Goal: Task Accomplishment & Management: Manage account settings

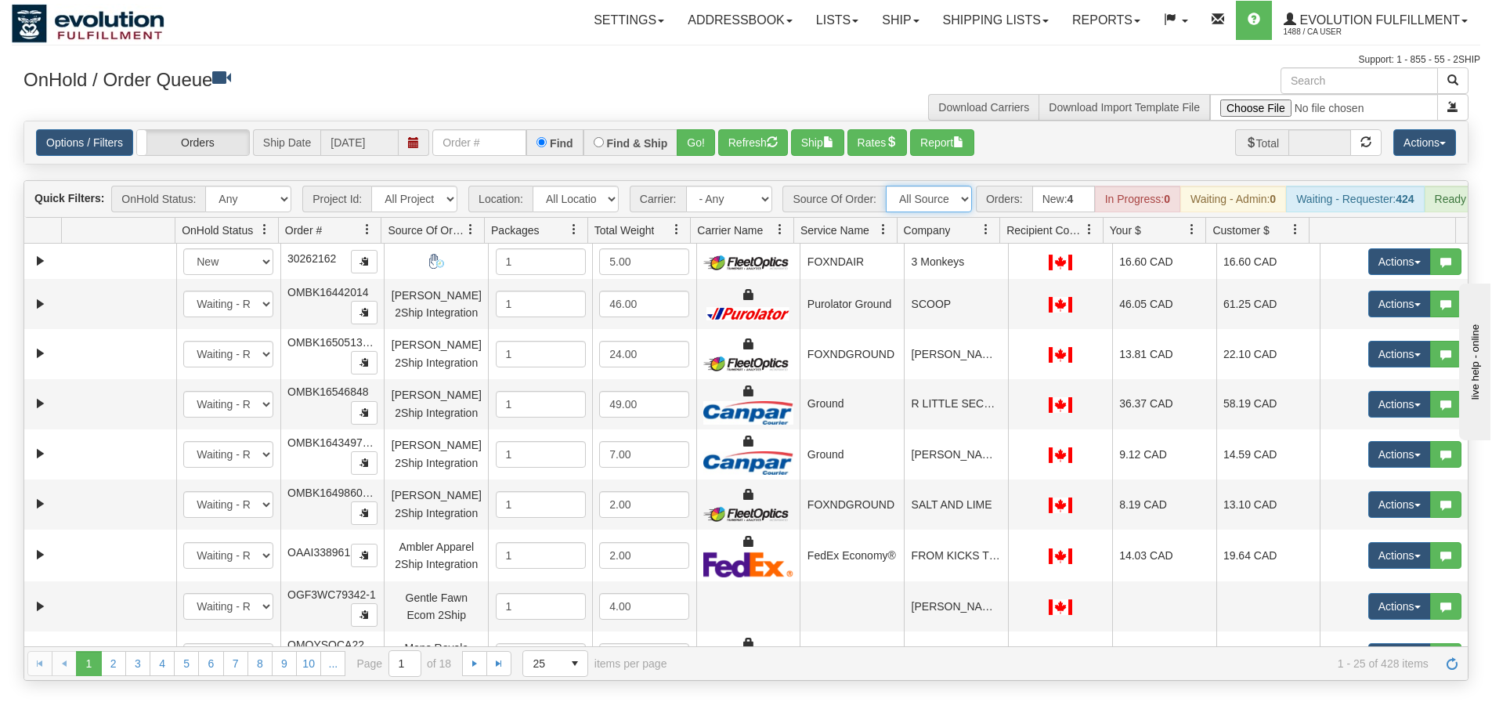
click at [963, 212] on select "All Sources AirBlaster 2Ship Integration Ambler Apparel 2Ship Integration BC [M…" at bounding box center [929, 199] width 86 height 27
select select "BC [MEDICAL_DATA] Agency 2Ship Integration"
click at [886, 186] on select "All Sources AirBlaster 2Ship Integration Ambler Apparel 2Ship Integration BC [M…" at bounding box center [929, 199] width 86 height 27
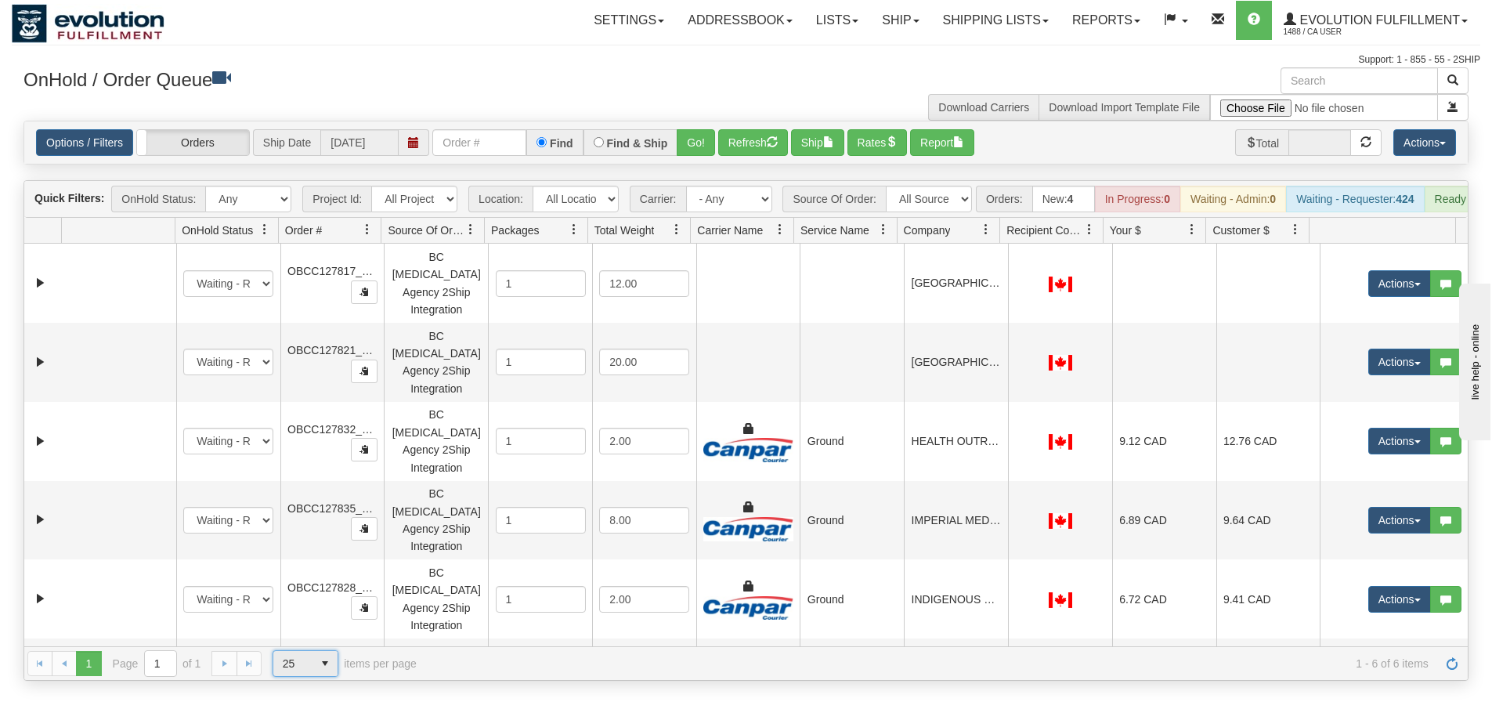
click at [324, 673] on span "select" at bounding box center [324, 663] width 25 height 25
click at [311, 631] on li "50" at bounding box center [305, 628] width 64 height 22
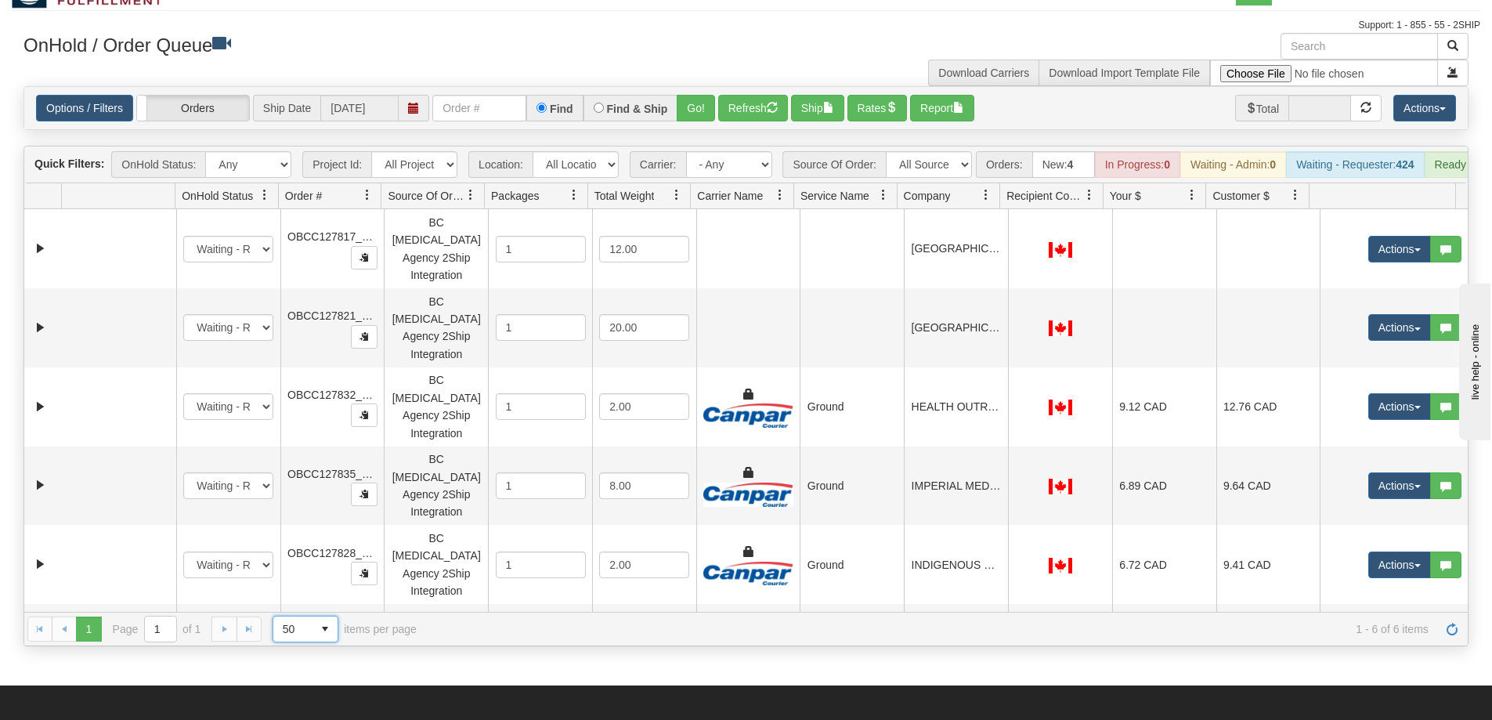
scroll to position [14, 0]
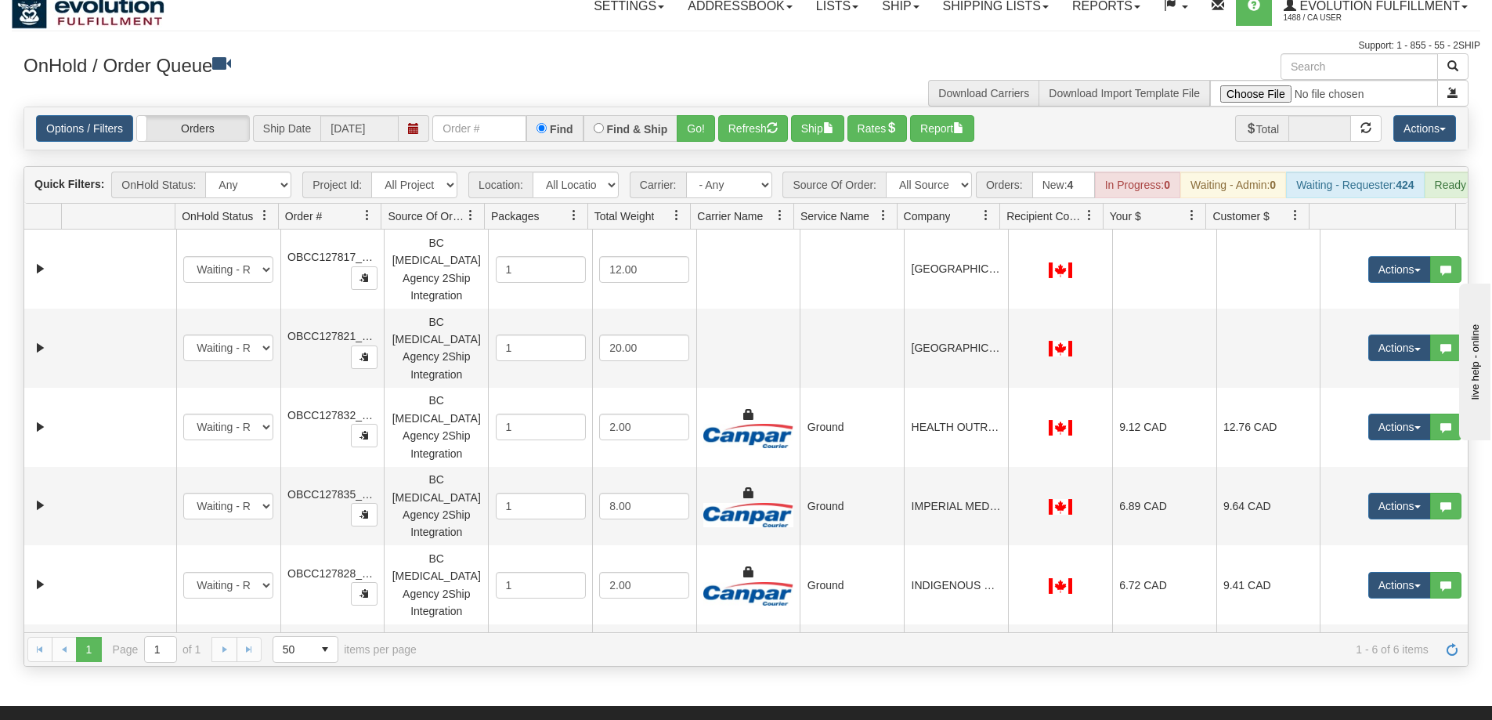
click at [570, 666] on div "1 1 Page 1 of 1 50 15 25 50 100 items per page 1 - 6 of 6 items" at bounding box center [745, 649] width 1443 height 34
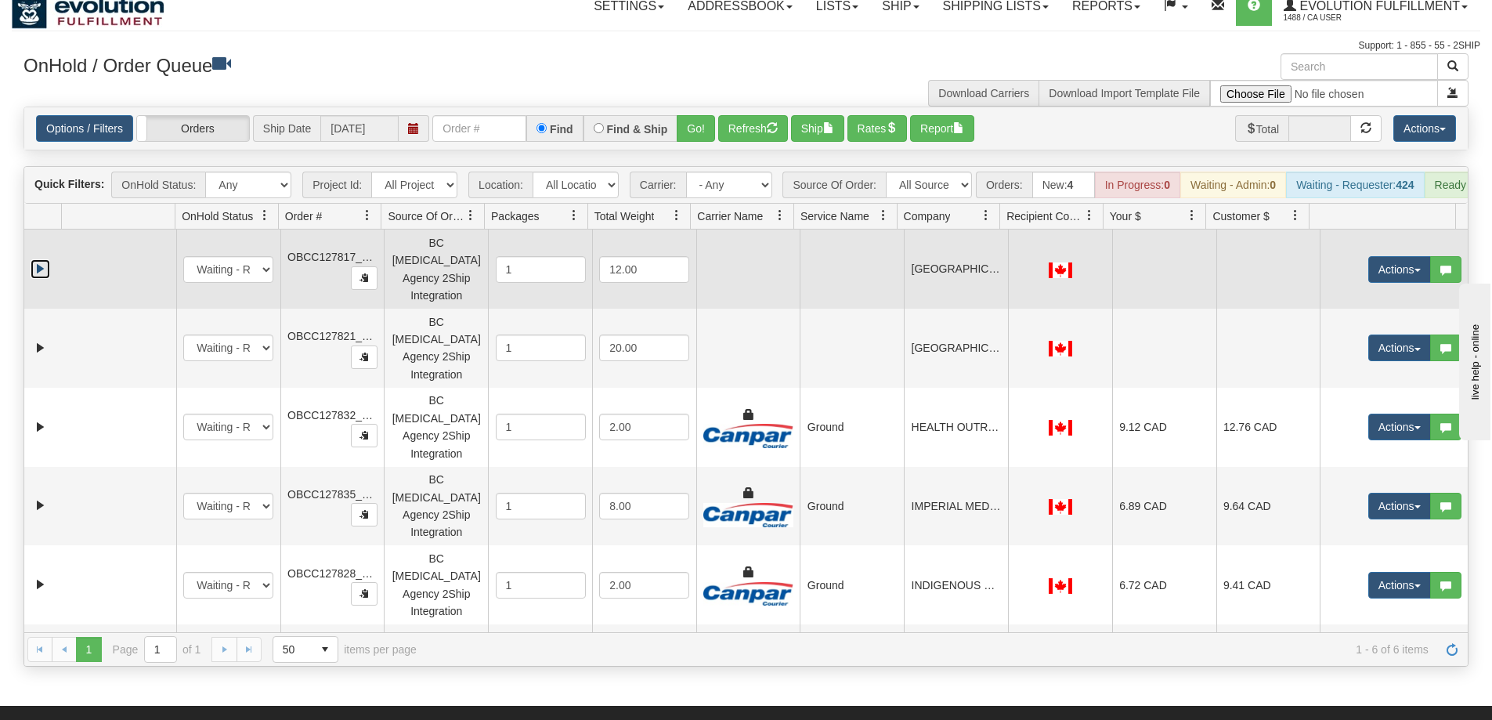
click at [38, 272] on link "Expand" at bounding box center [41, 269] width 20 height 20
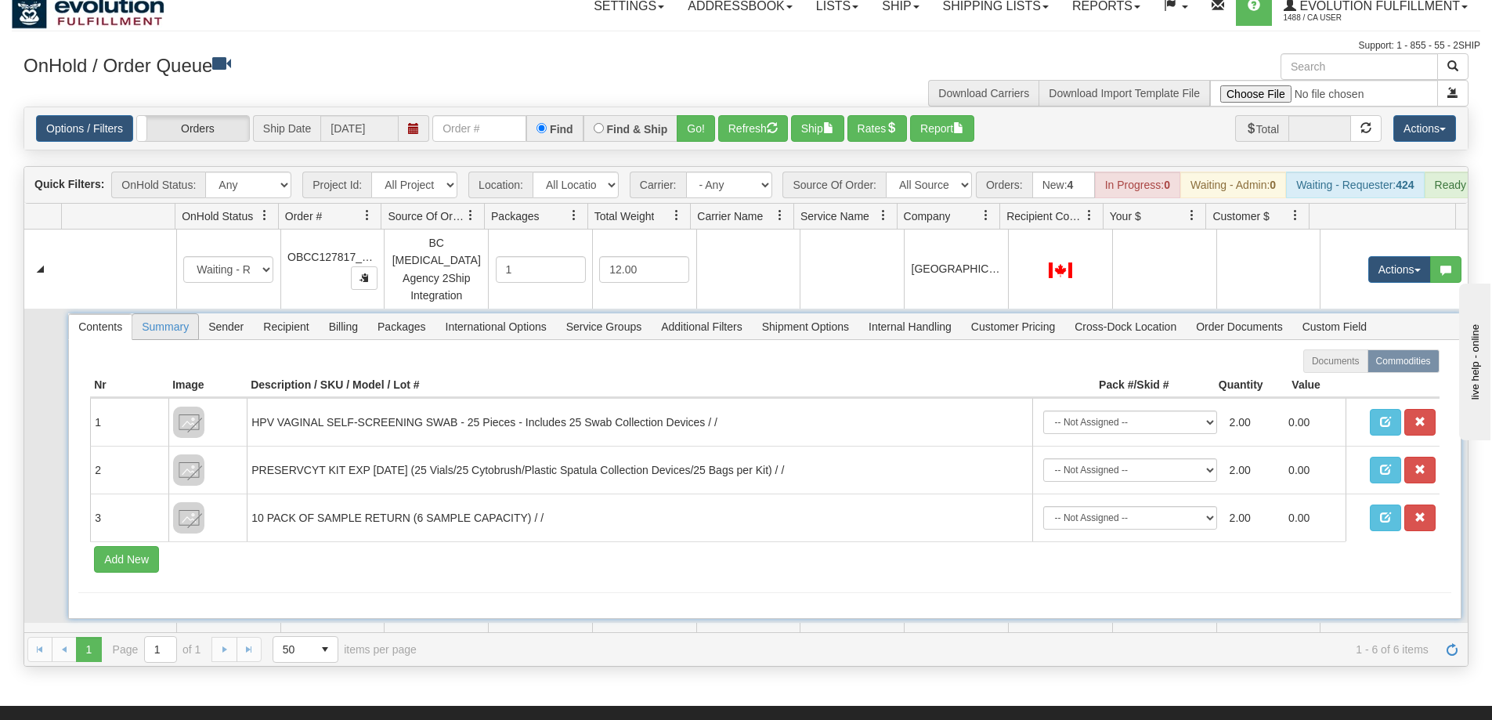
click at [171, 329] on span "Summary" at bounding box center [165, 326] width 66 height 25
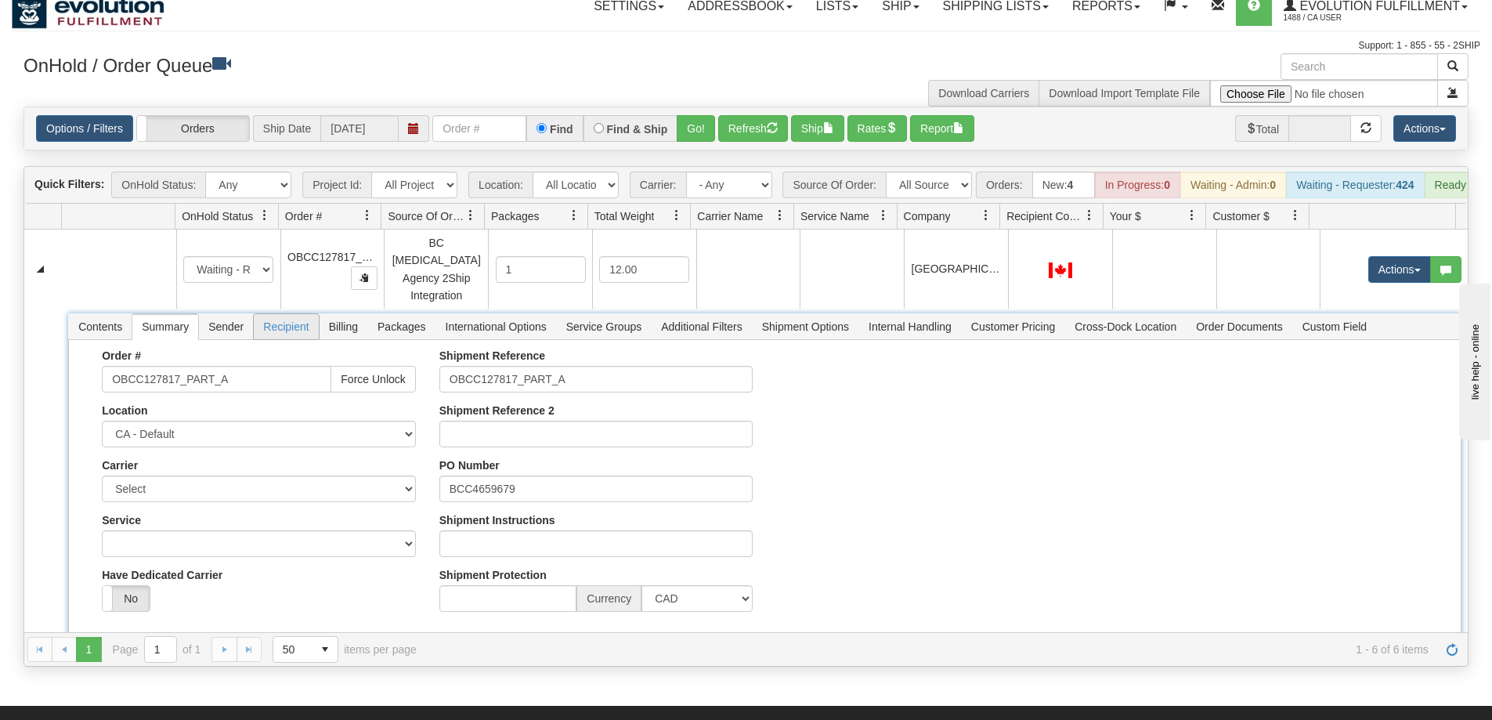
click at [287, 326] on span "Recipient" at bounding box center [286, 326] width 64 height 25
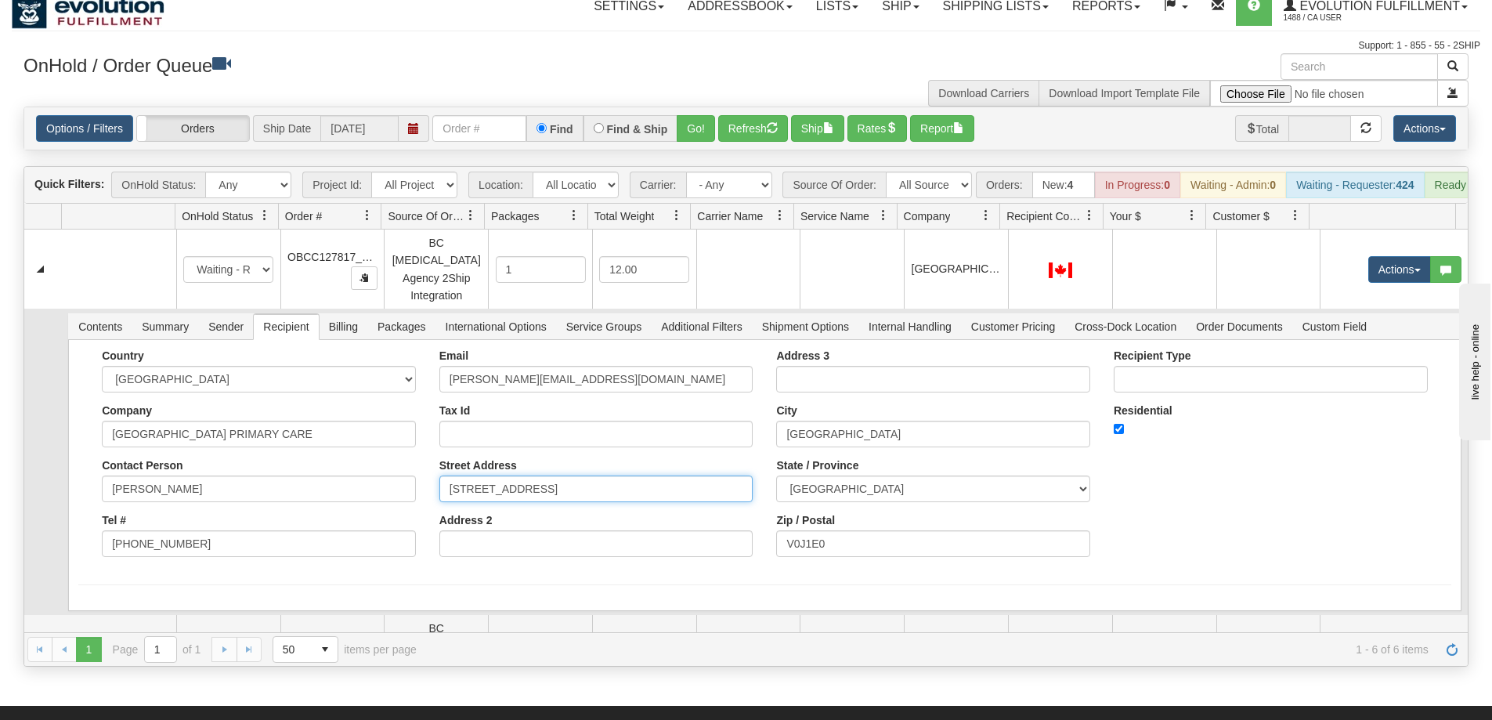
drag, startPoint x: 529, startPoint y: 487, endPoint x: 652, endPoint y: 478, distance: 123.3
click at [652, 478] on input "[STREET_ADDRESS]" at bounding box center [596, 488] width 314 height 27
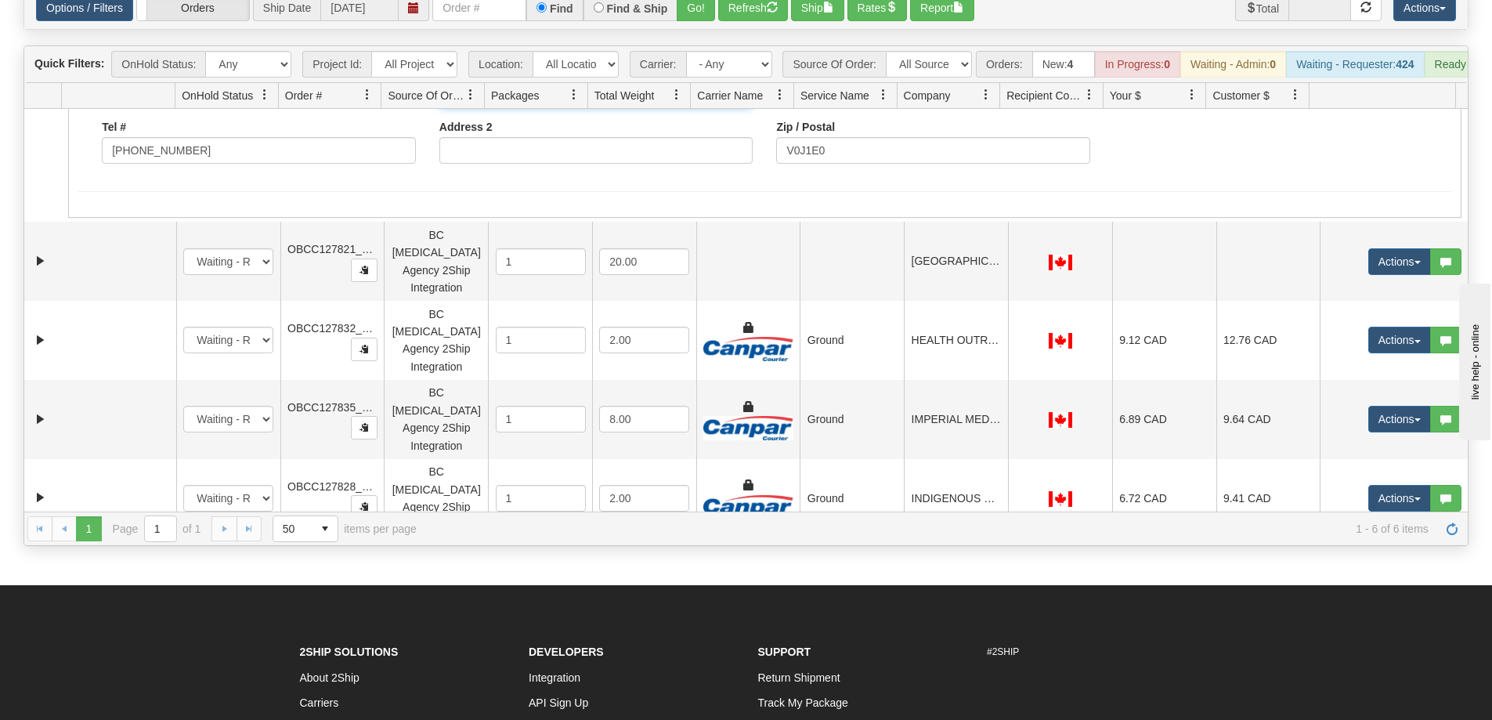
scroll to position [0, 0]
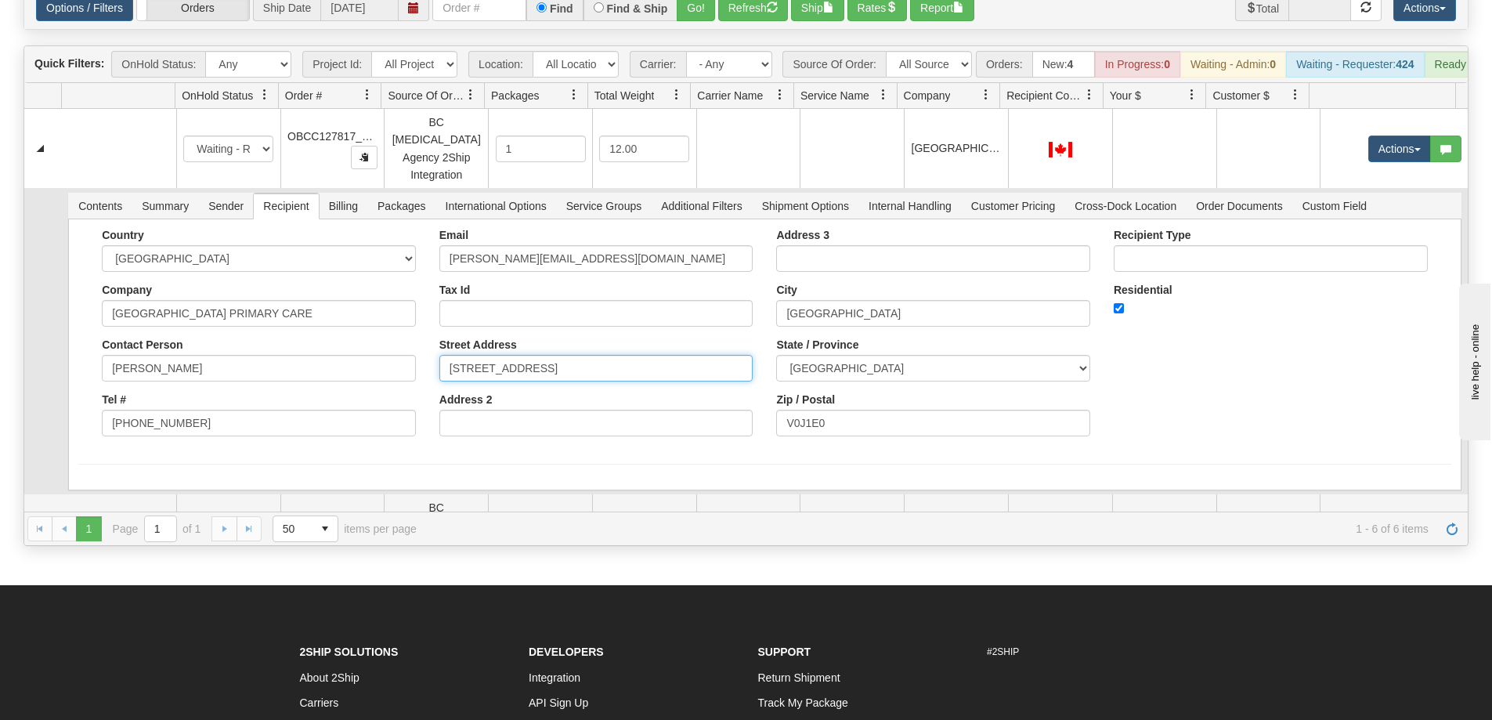
type input "[STREET_ADDRESS]"
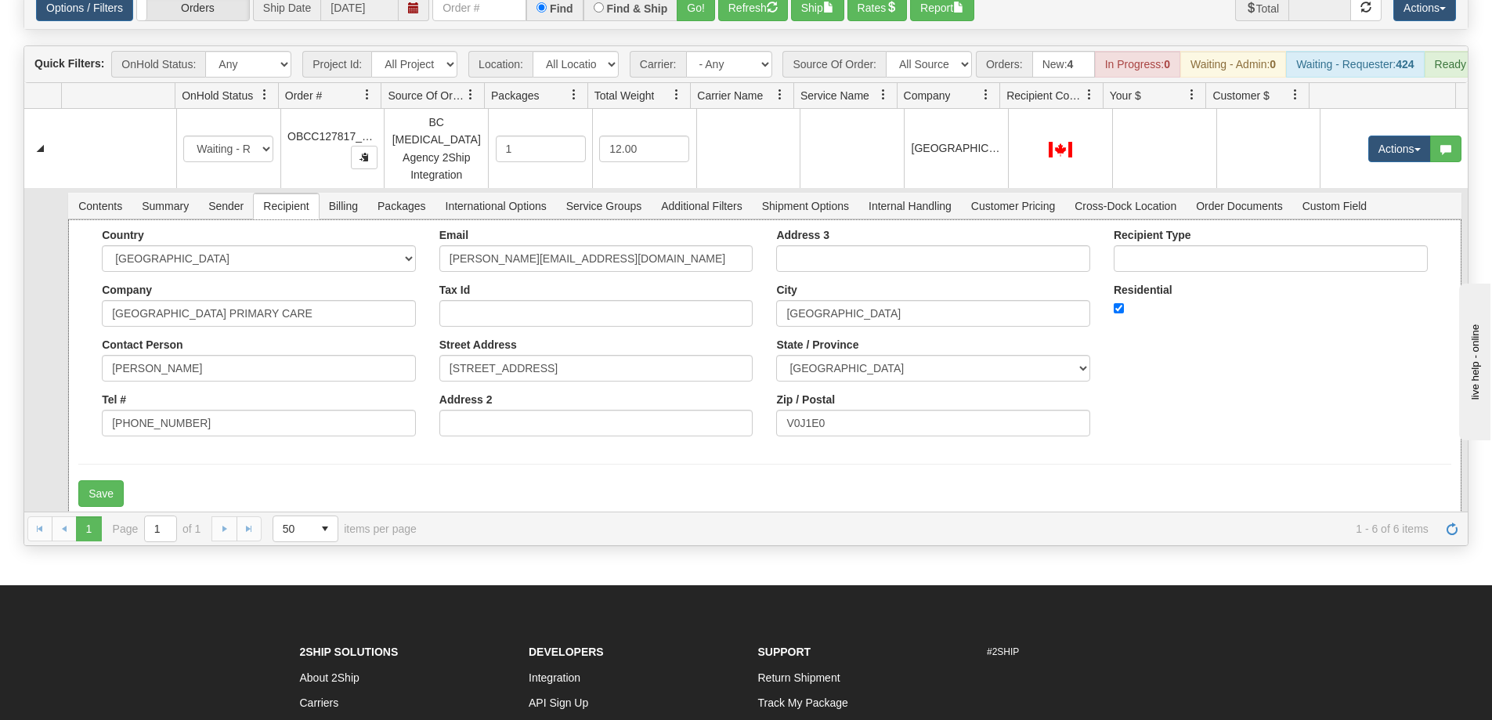
click at [1309, 388] on div "Country [GEOGRAPHIC_DATA] [GEOGRAPHIC_DATA] [GEOGRAPHIC_DATA] [GEOGRAPHIC_DATA]…" at bounding box center [764, 338] width 1372 height 219
click at [229, 194] on span "Sender" at bounding box center [226, 205] width 54 height 25
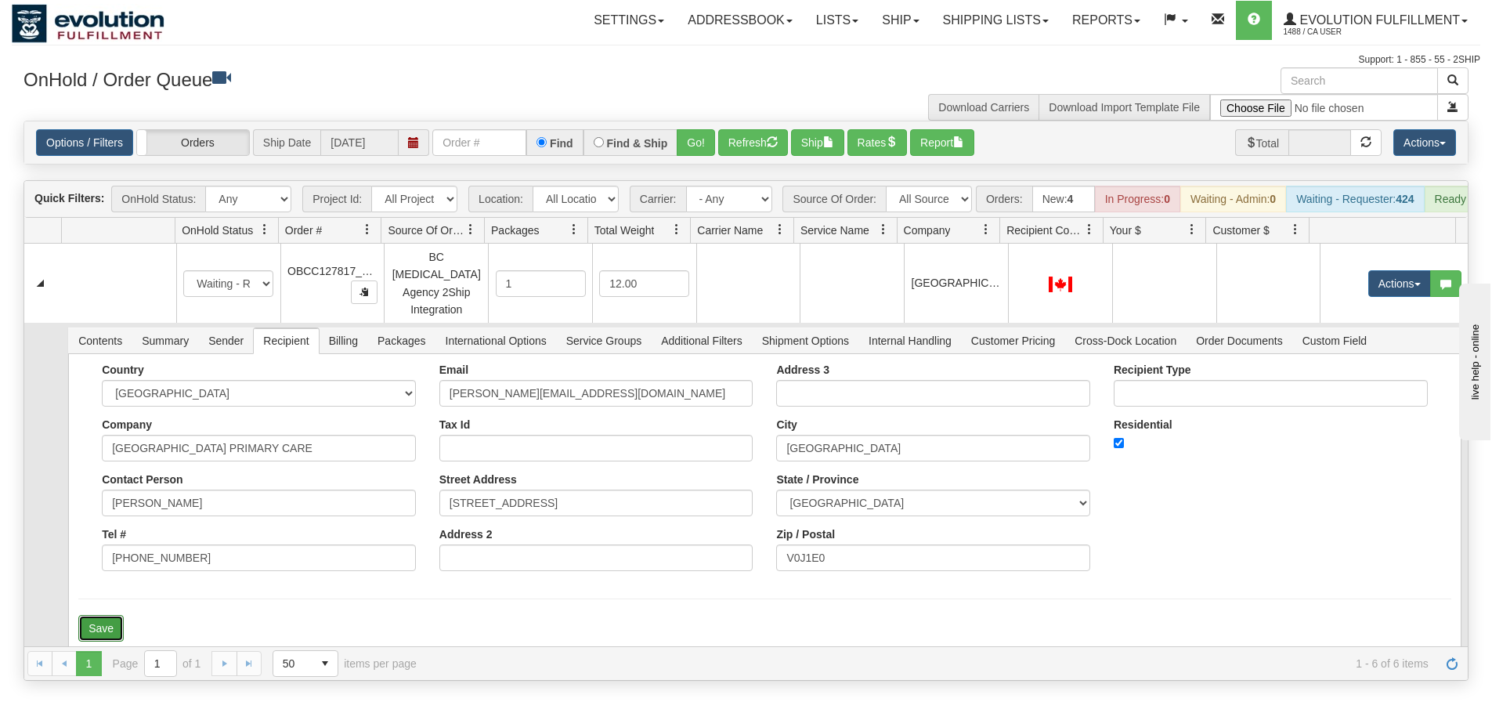
click at [103, 621] on button "Save" at bounding box center [100, 628] width 45 height 27
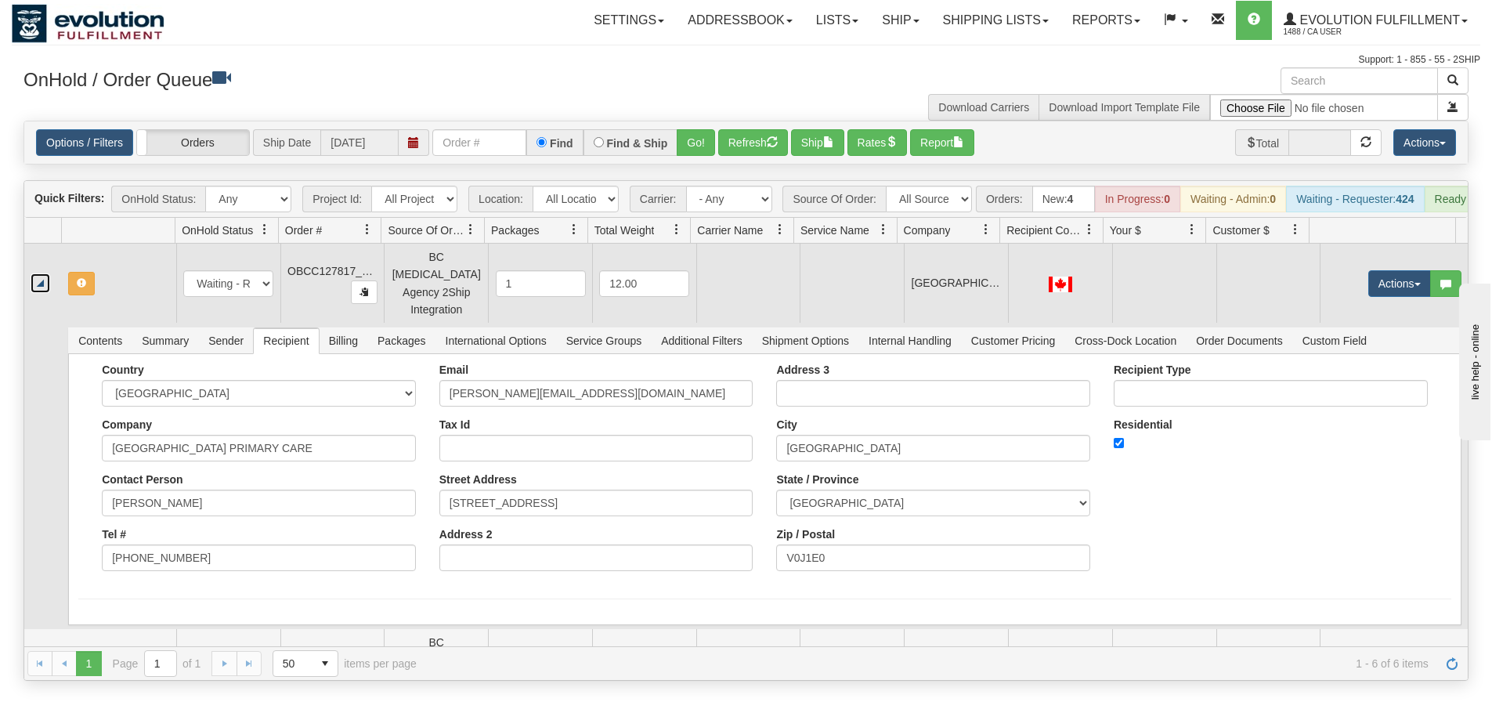
click at [42, 287] on link "Collapse" at bounding box center [41, 283] width 20 height 20
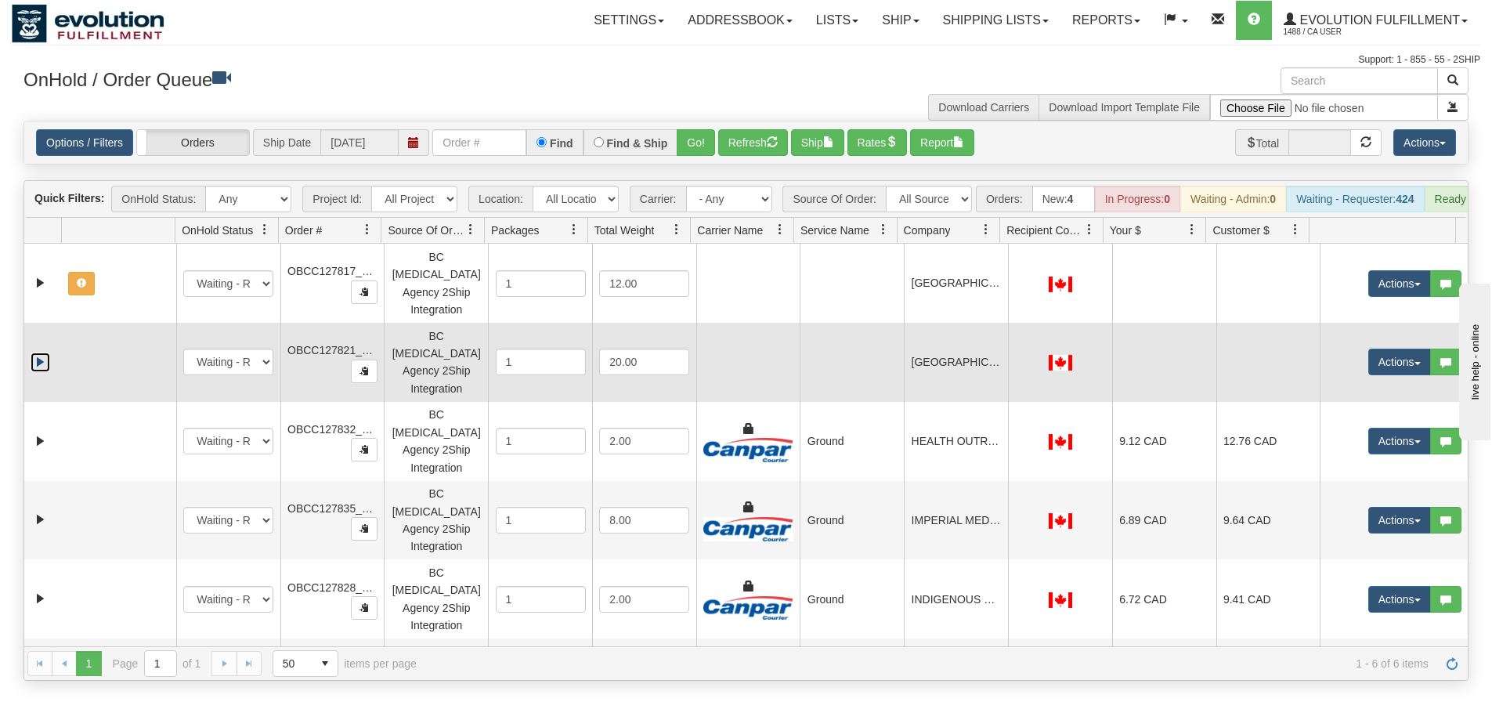
click at [42, 352] on link "Expand" at bounding box center [41, 362] width 20 height 20
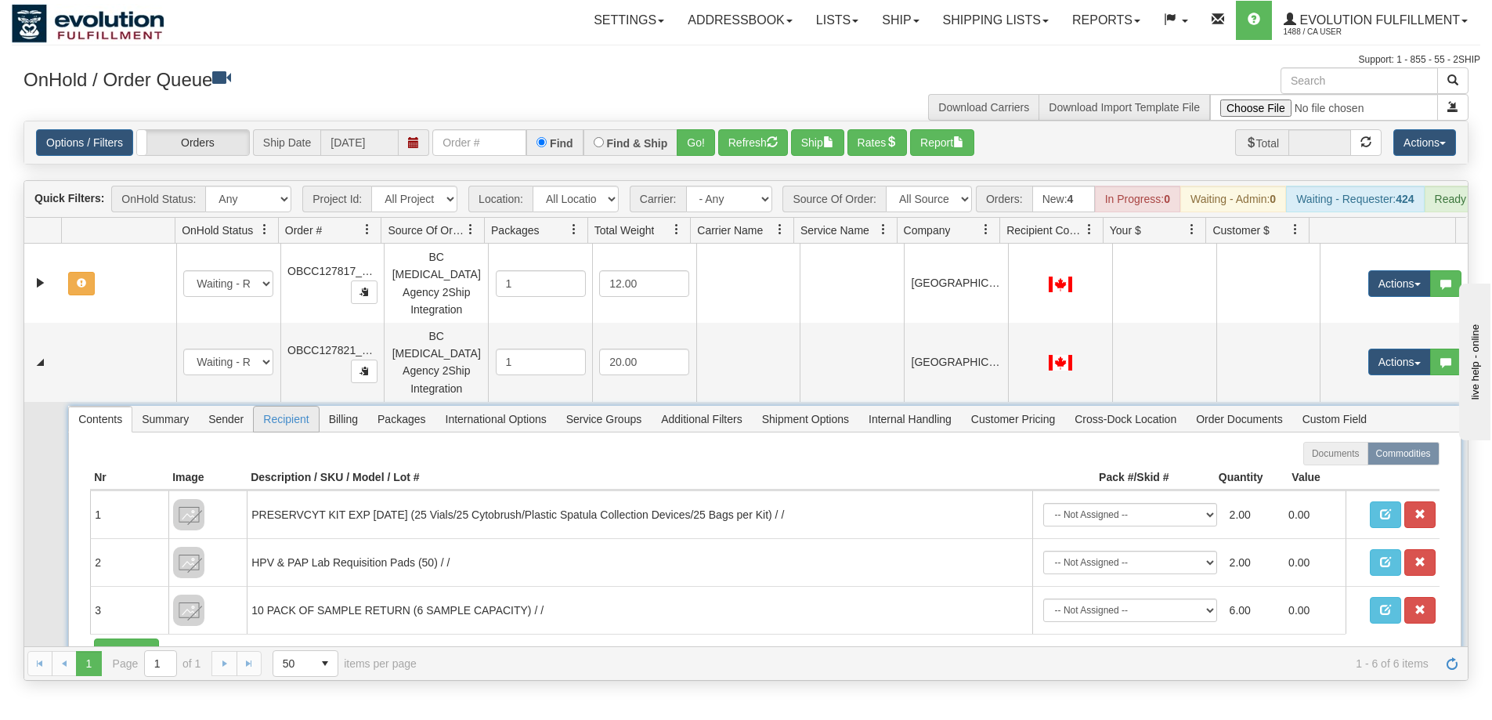
click at [282, 406] on span "Recipient" at bounding box center [286, 418] width 64 height 25
